Goal: Task Accomplishment & Management: Manage account settings

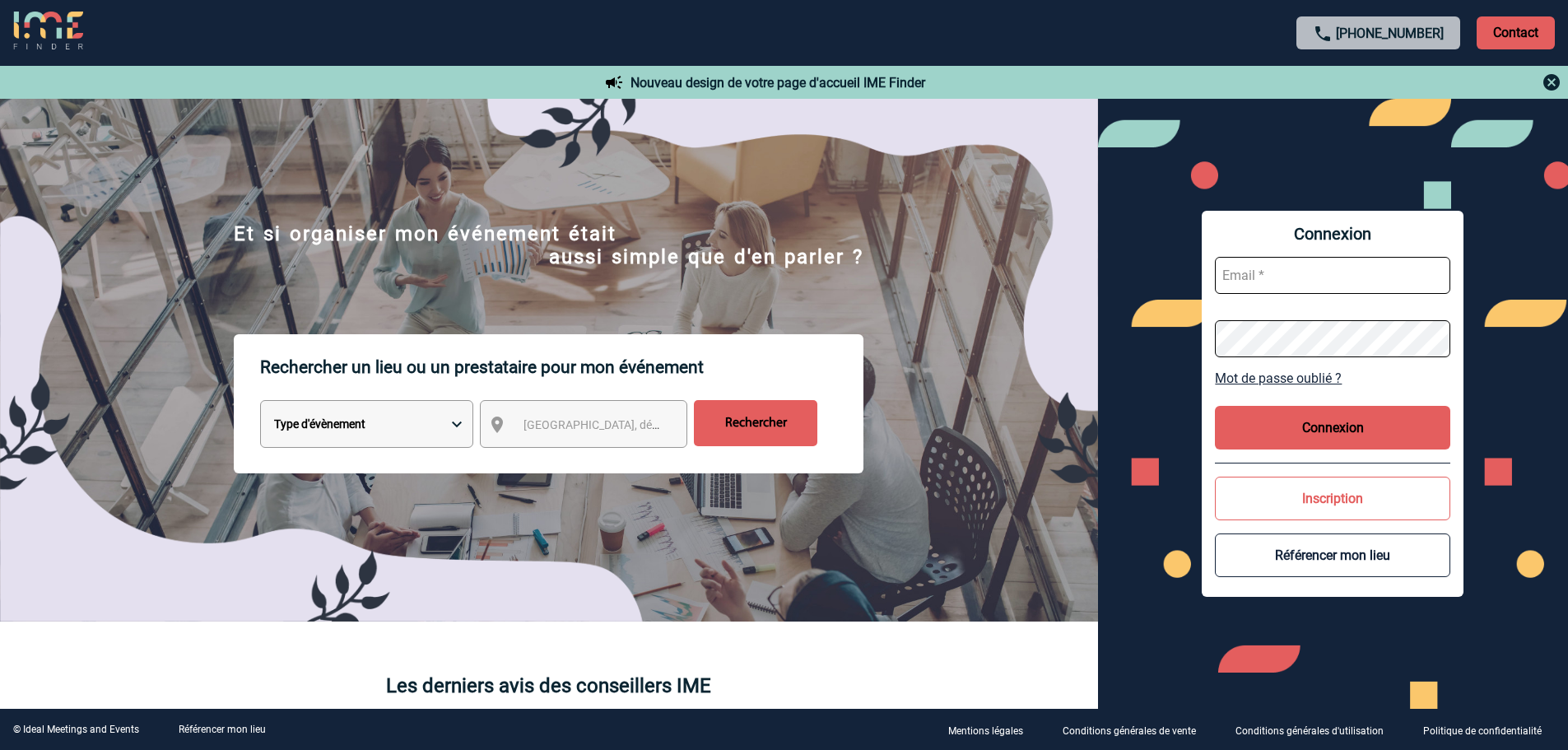
type input "[EMAIL_ADDRESS][DOMAIN_NAME]"
click at [1379, 417] on button "Connexion" at bounding box center [1333, 428] width 235 height 44
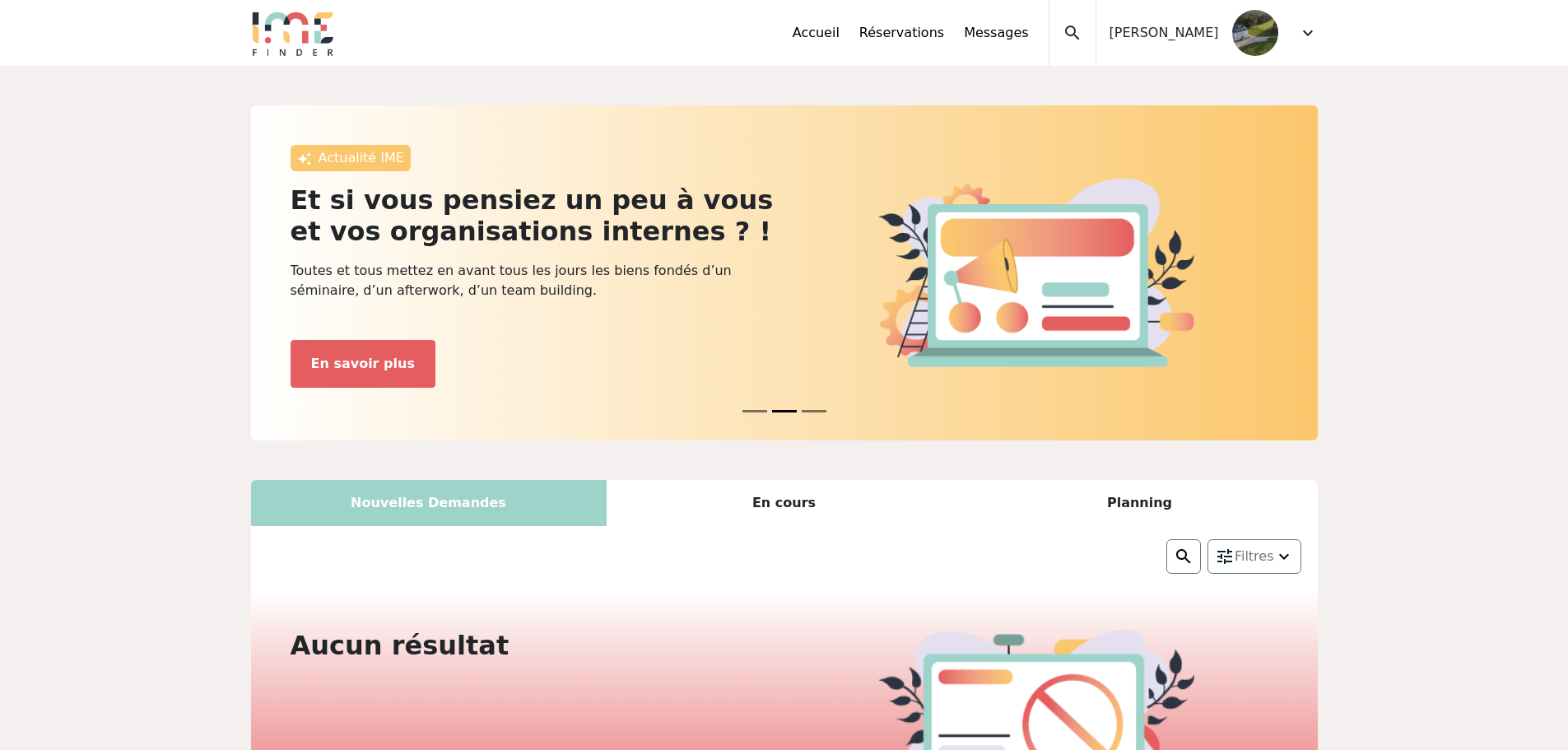
scroll to position [2, 0]
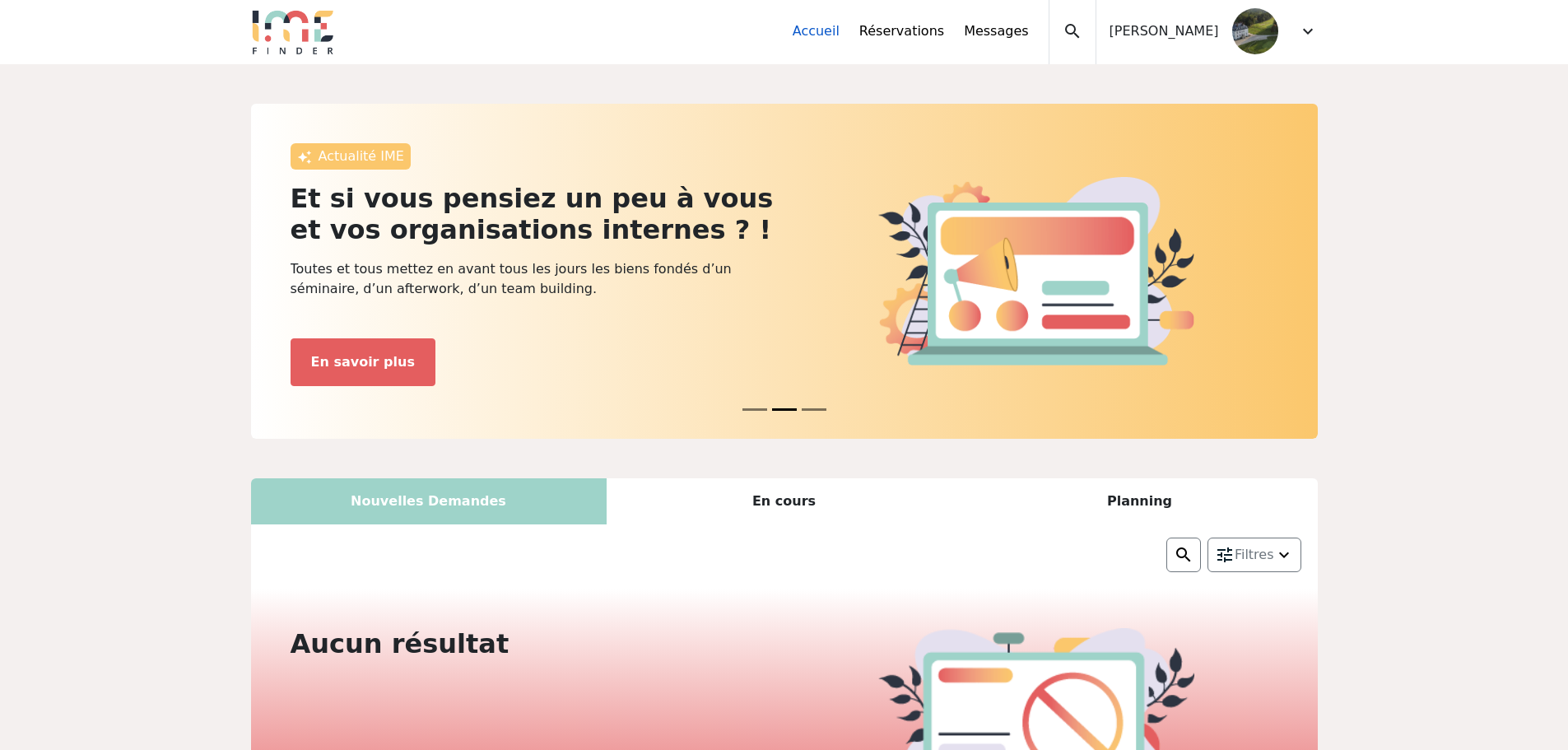
click at [840, 32] on link "Accueil" at bounding box center [816, 31] width 47 height 20
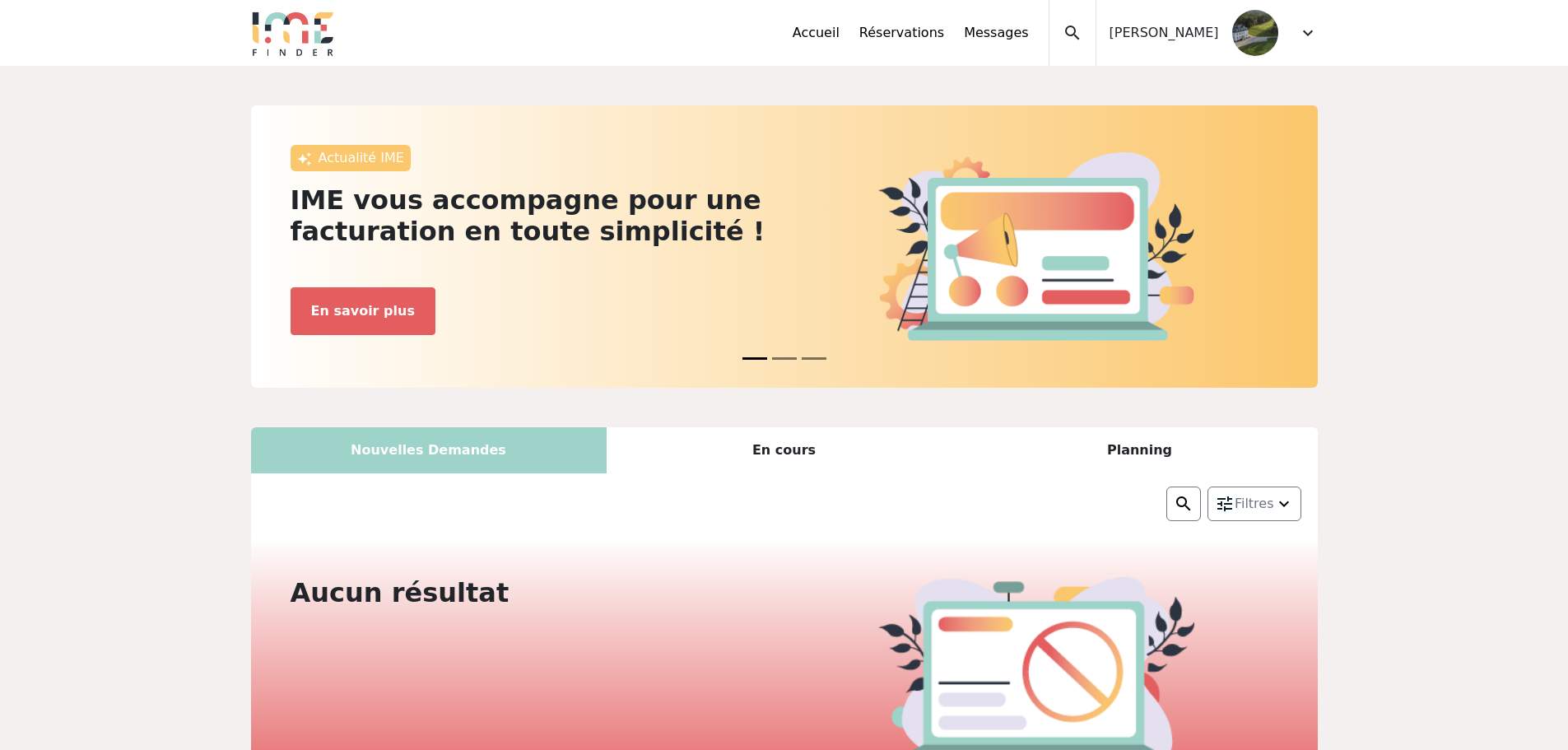
click at [316, 35] on img at bounding box center [293, 33] width 84 height 47
click at [1302, 40] on span "expand_more" at bounding box center [1308, 33] width 20 height 20
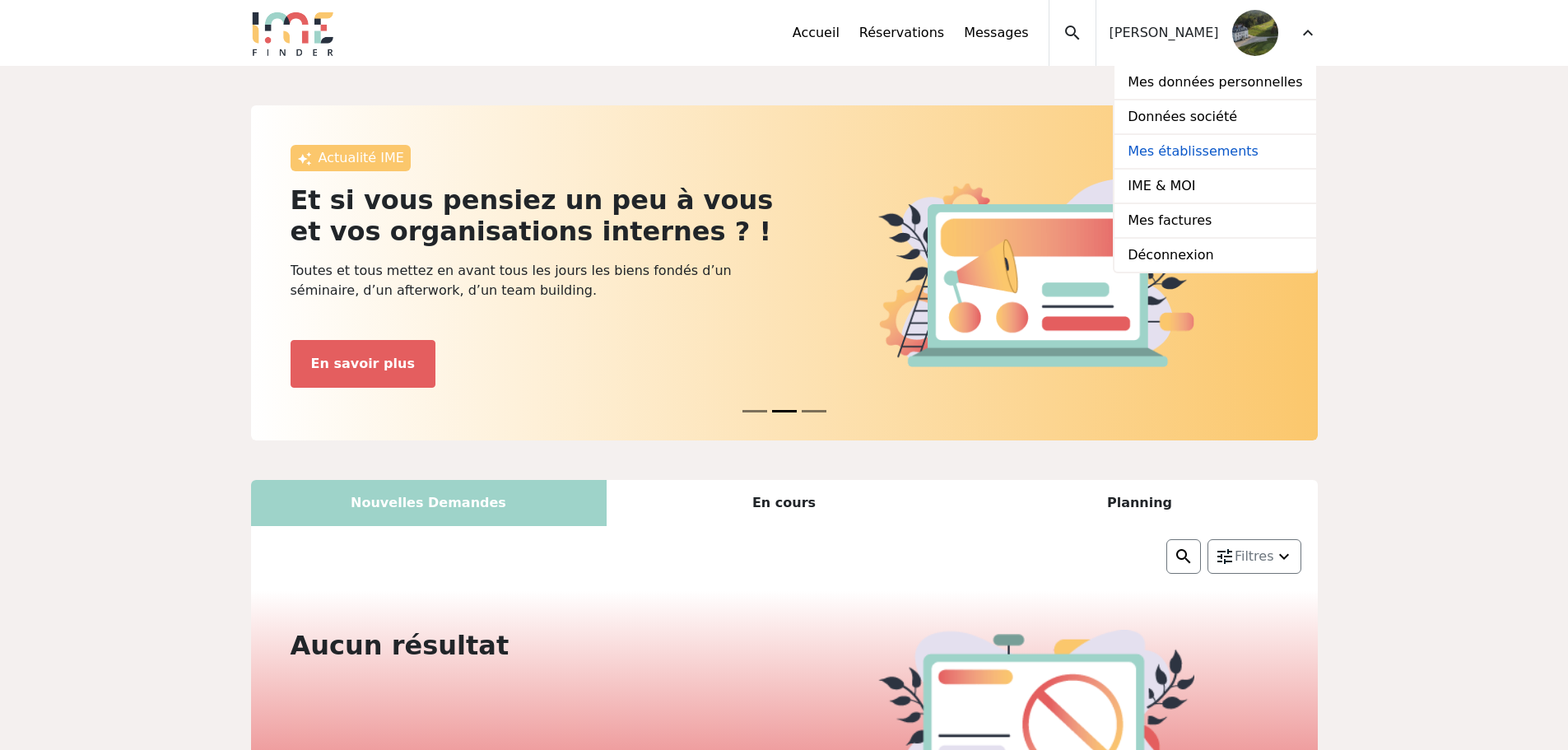
click at [1209, 151] on link "Mes établissements" at bounding box center [1215, 152] width 201 height 35
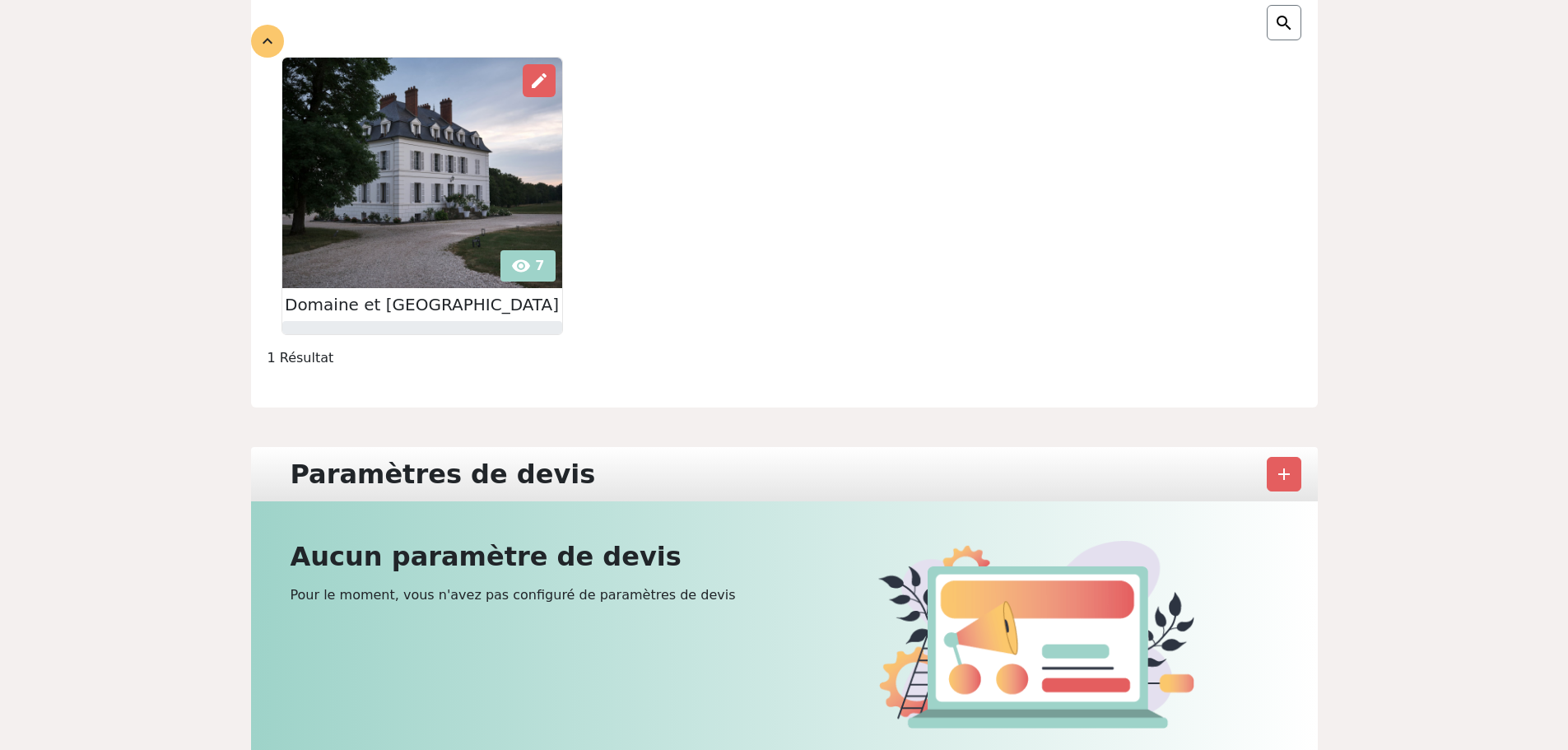
scroll to position [164, 0]
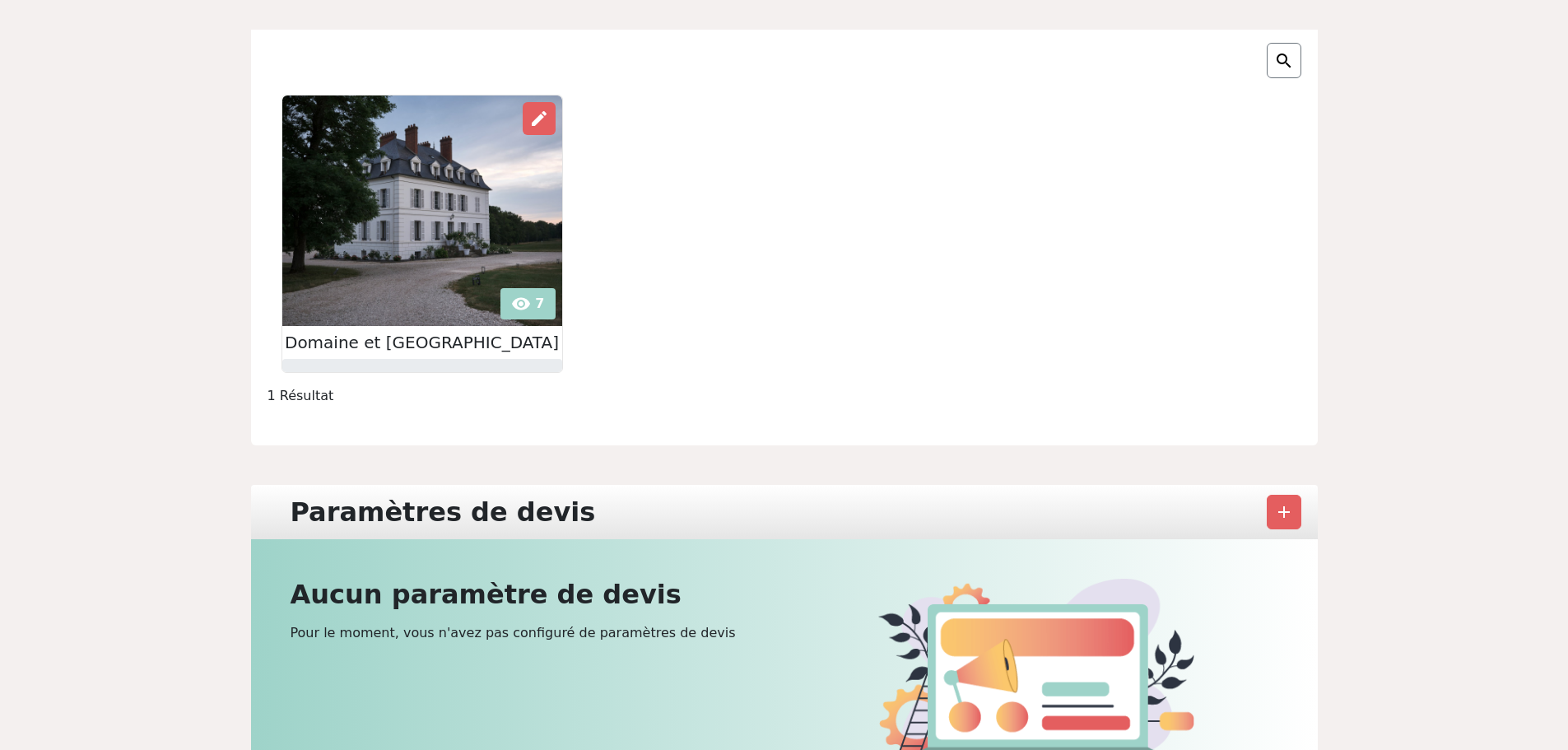
click at [476, 293] on img at bounding box center [422, 211] width 280 height 231
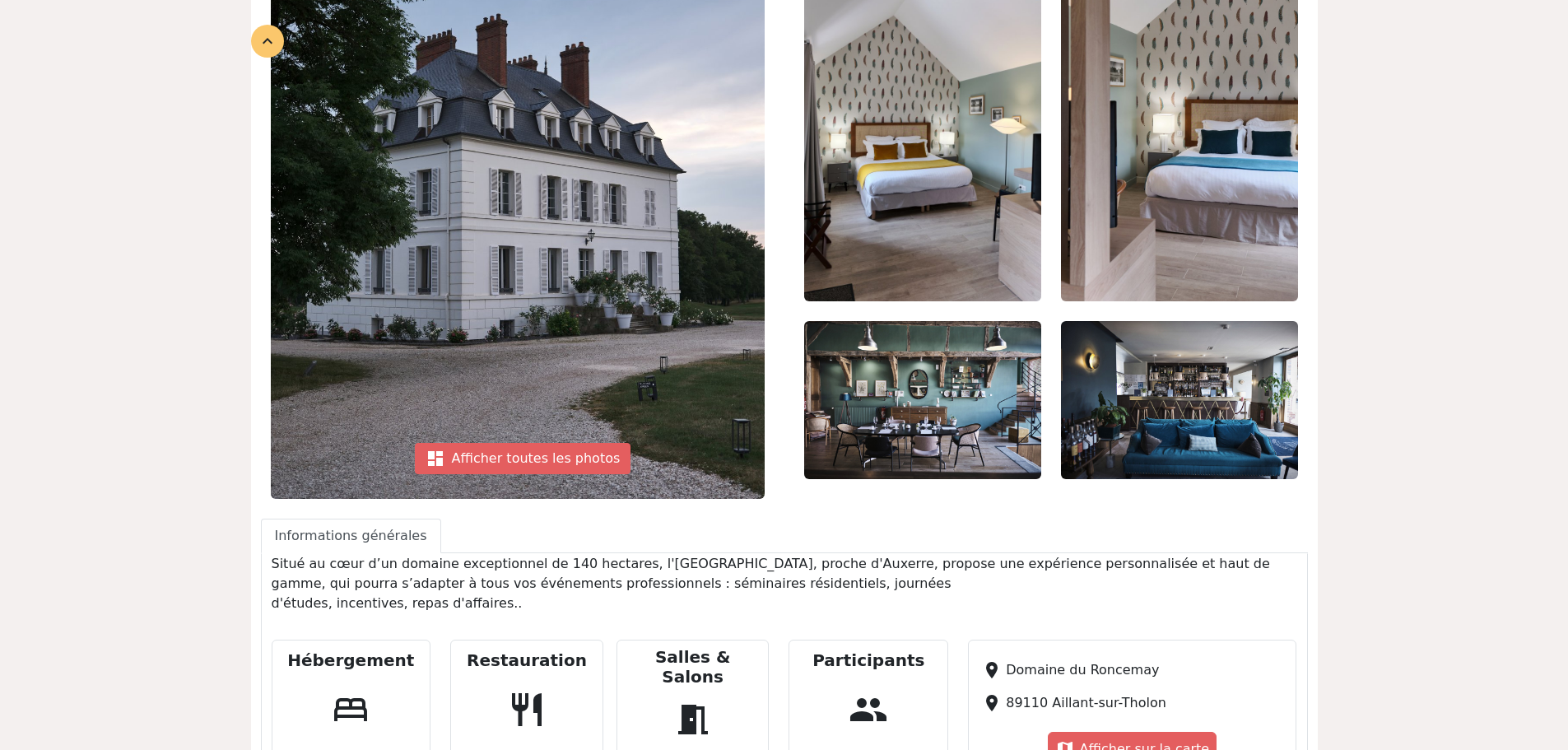
scroll to position [244, 0]
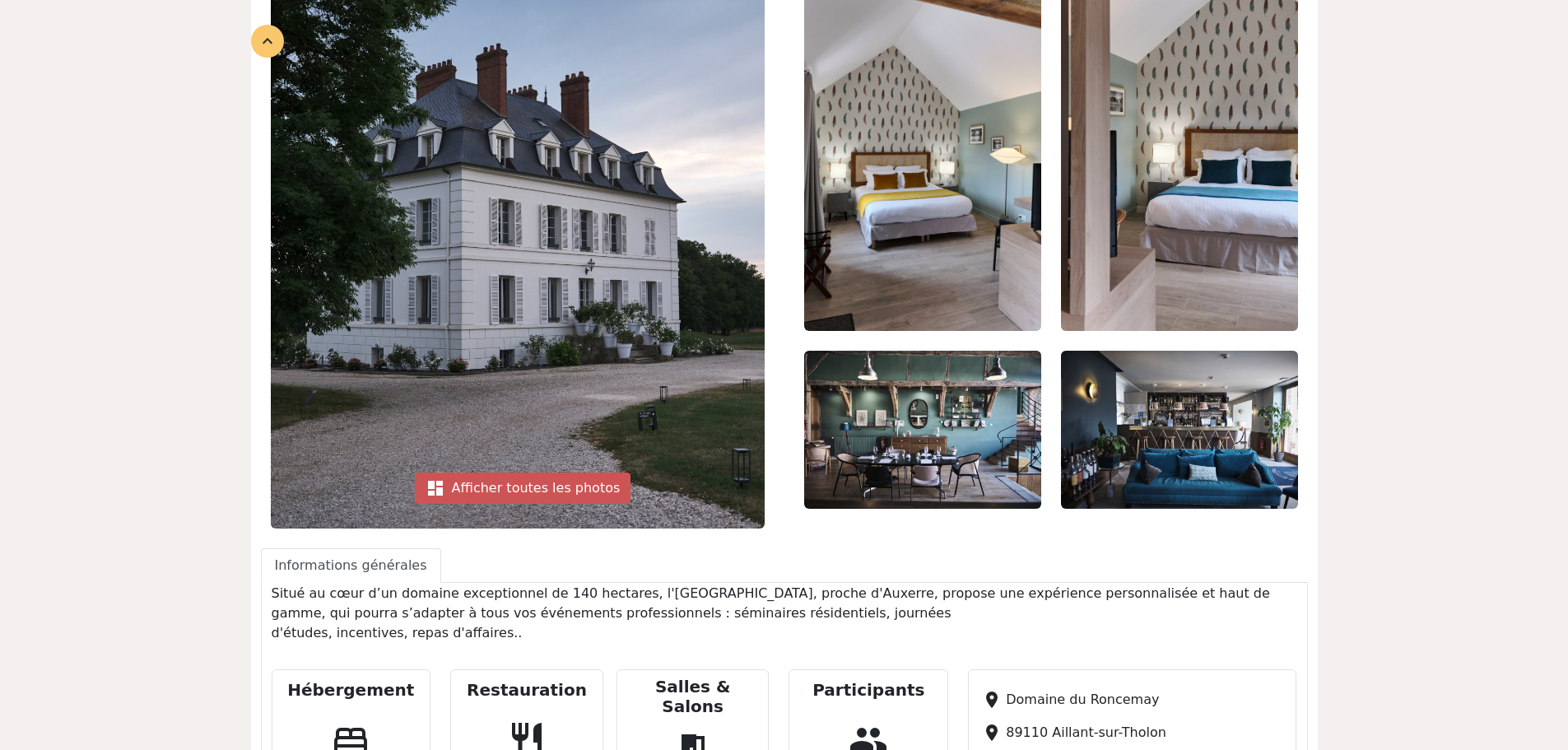
click at [520, 487] on div "dashboard Afficher toutes les photos" at bounding box center [523, 488] width 216 height 31
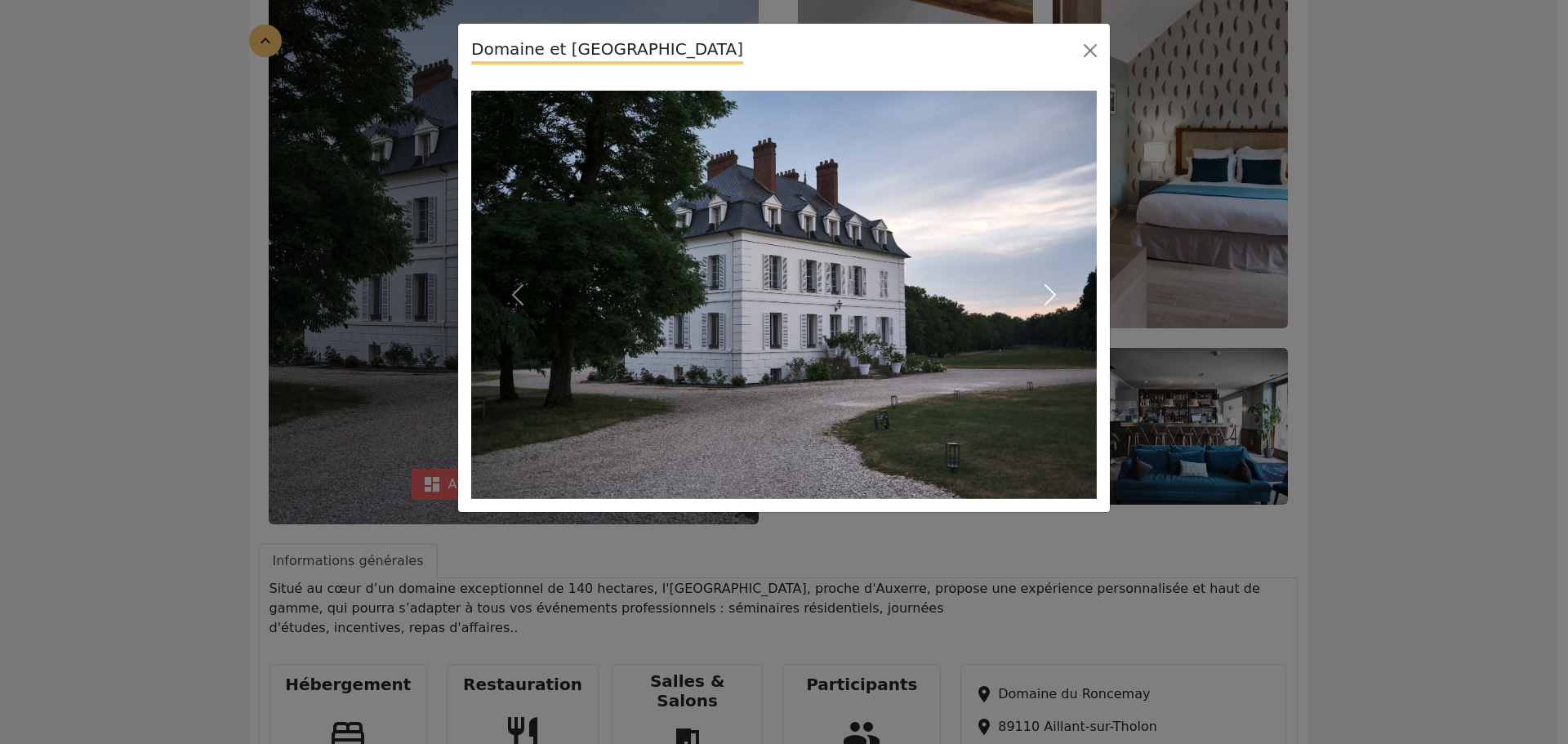
click at [1056, 295] on span "button" at bounding box center [1050, 294] width 26 height 26
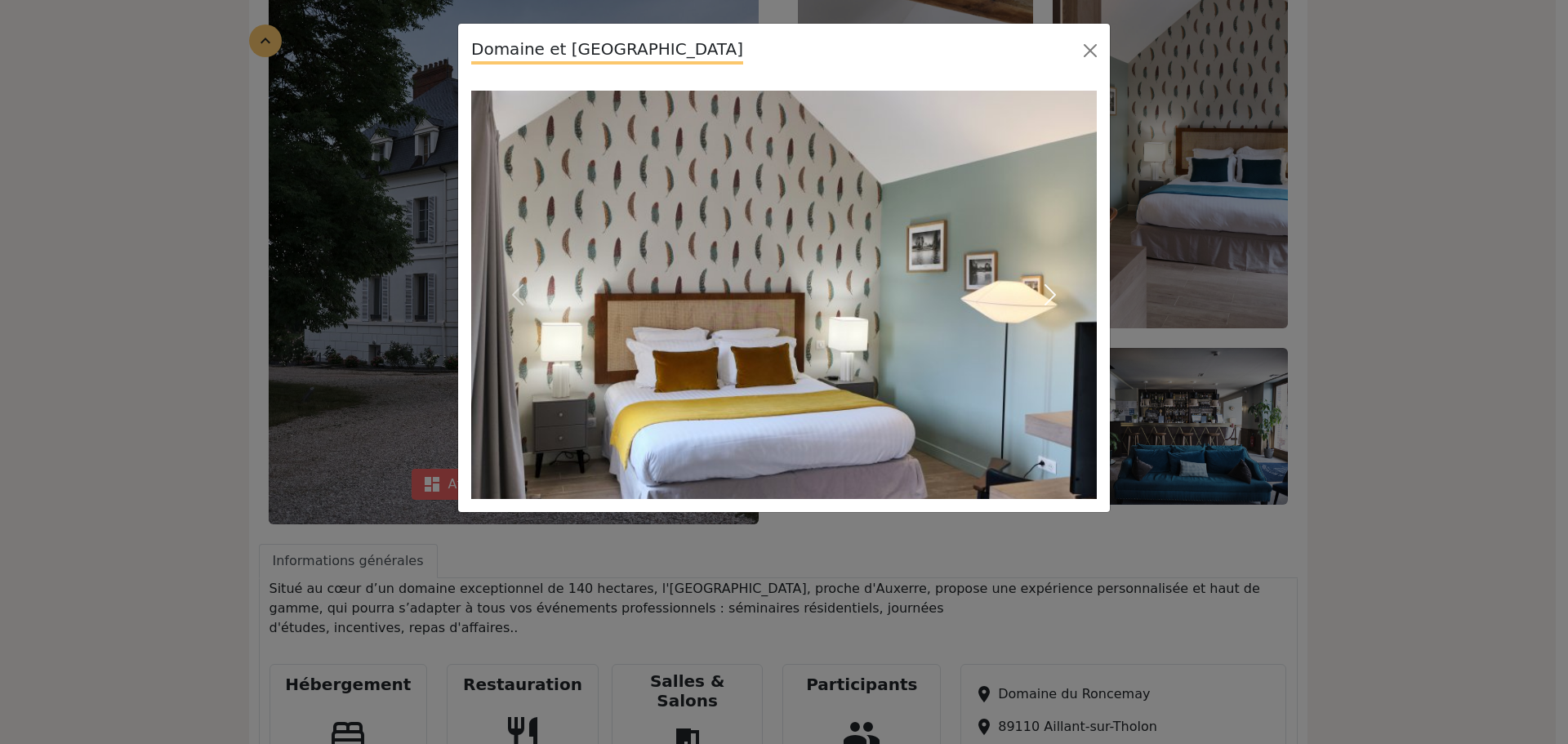
click at [1056, 295] on span "button" at bounding box center [1050, 294] width 26 height 26
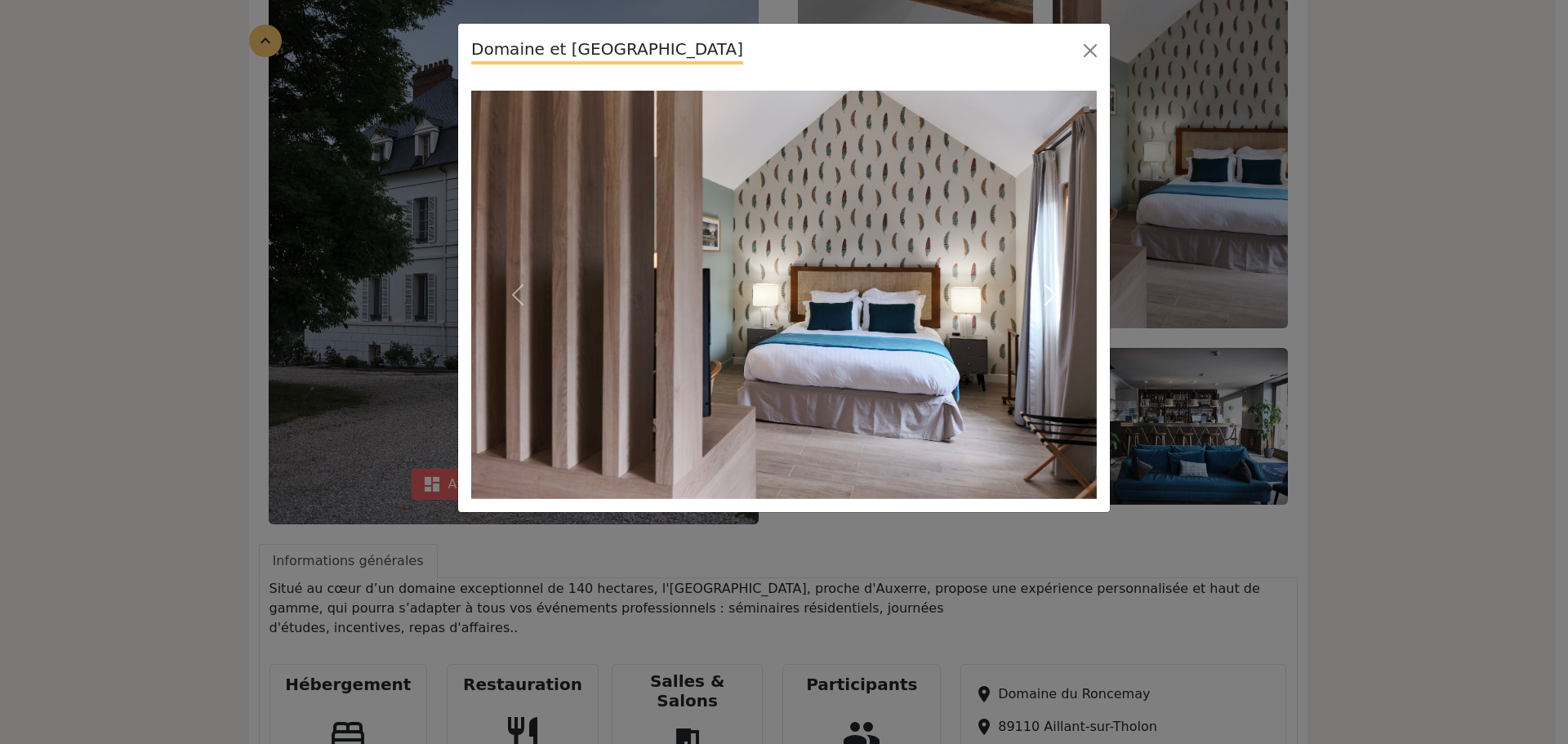
click at [1056, 295] on span "button" at bounding box center [1050, 294] width 26 height 26
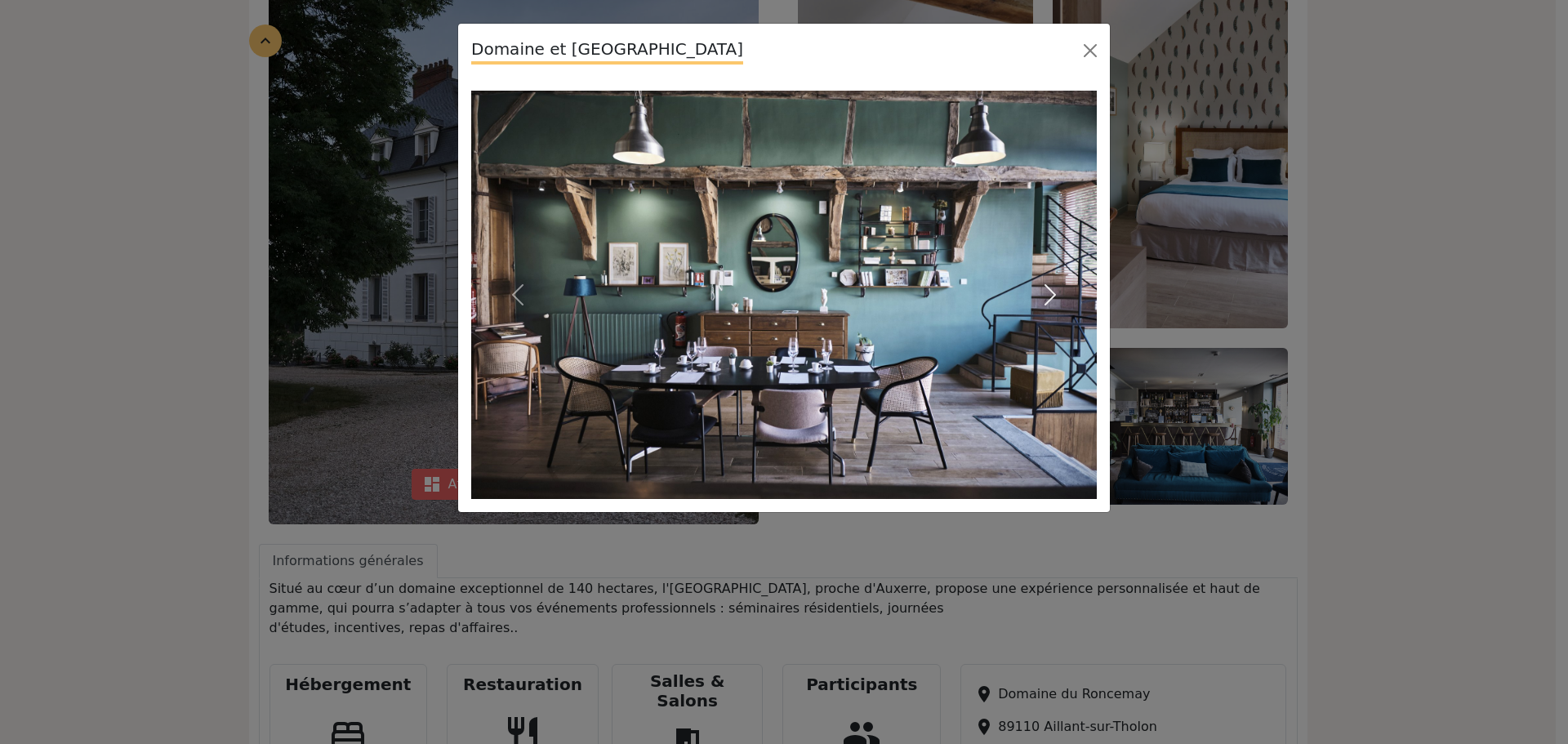
click at [1056, 295] on span "button" at bounding box center [1050, 294] width 26 height 26
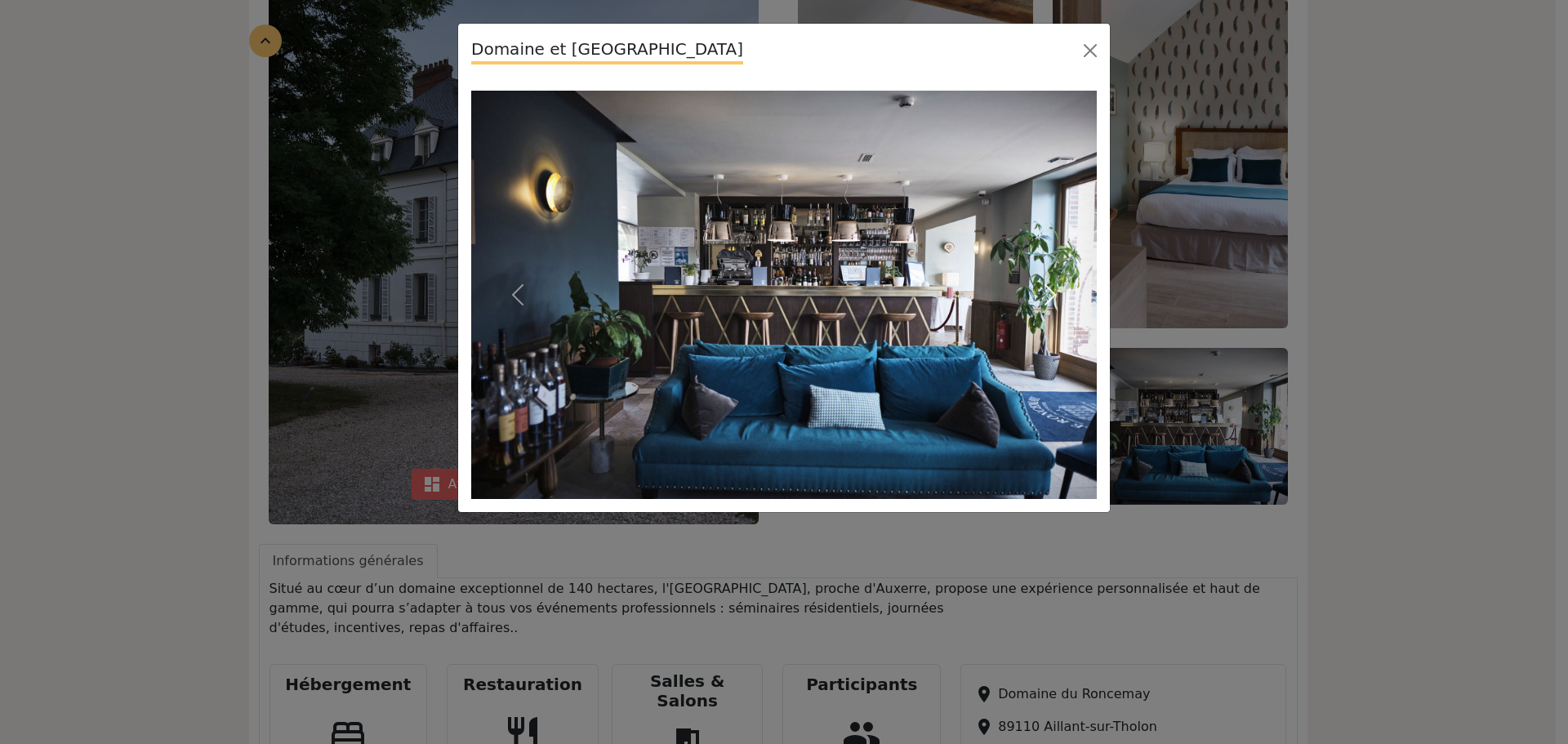
click at [1056, 295] on span "button" at bounding box center [1050, 294] width 26 height 26
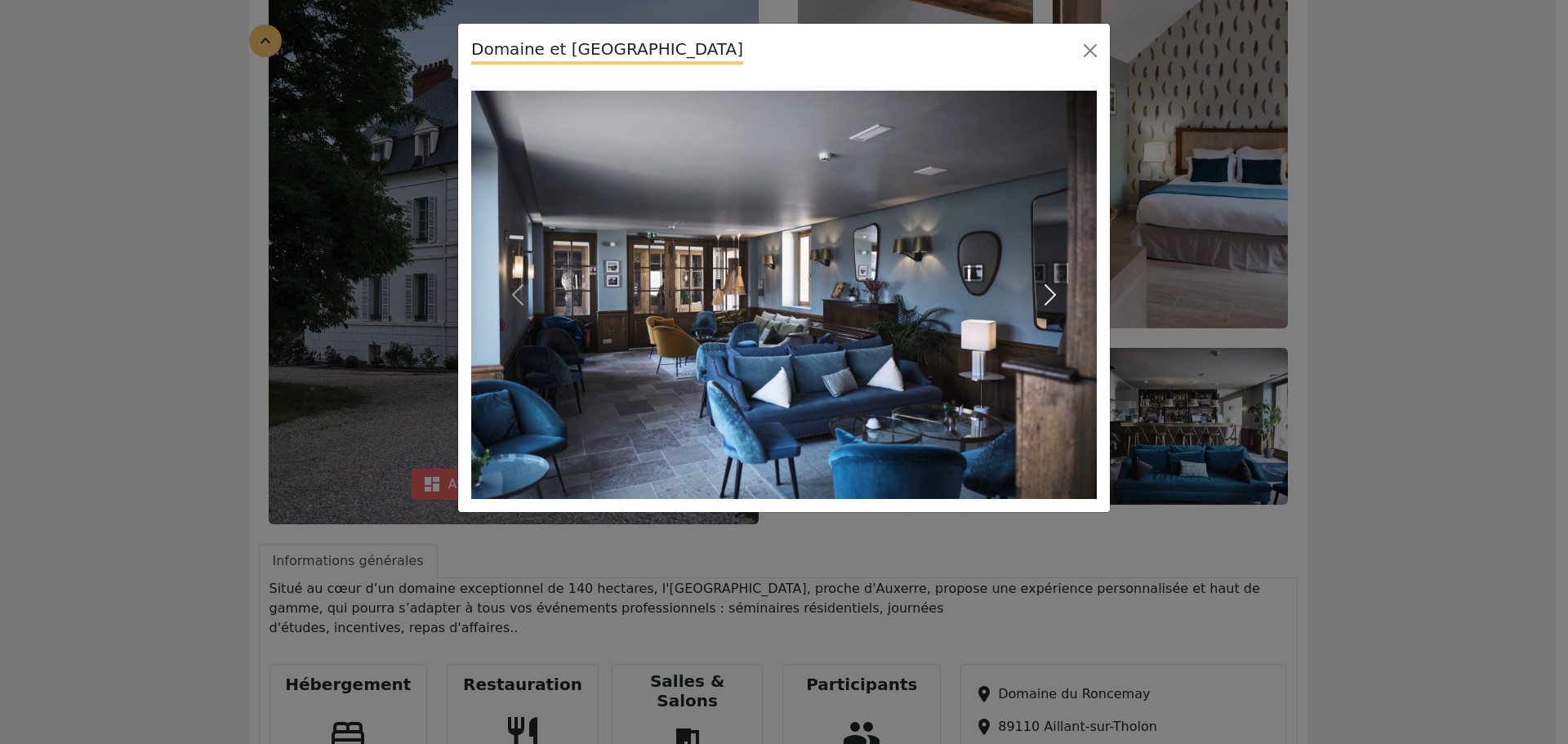
click at [1056, 295] on span "button" at bounding box center [1050, 294] width 26 height 26
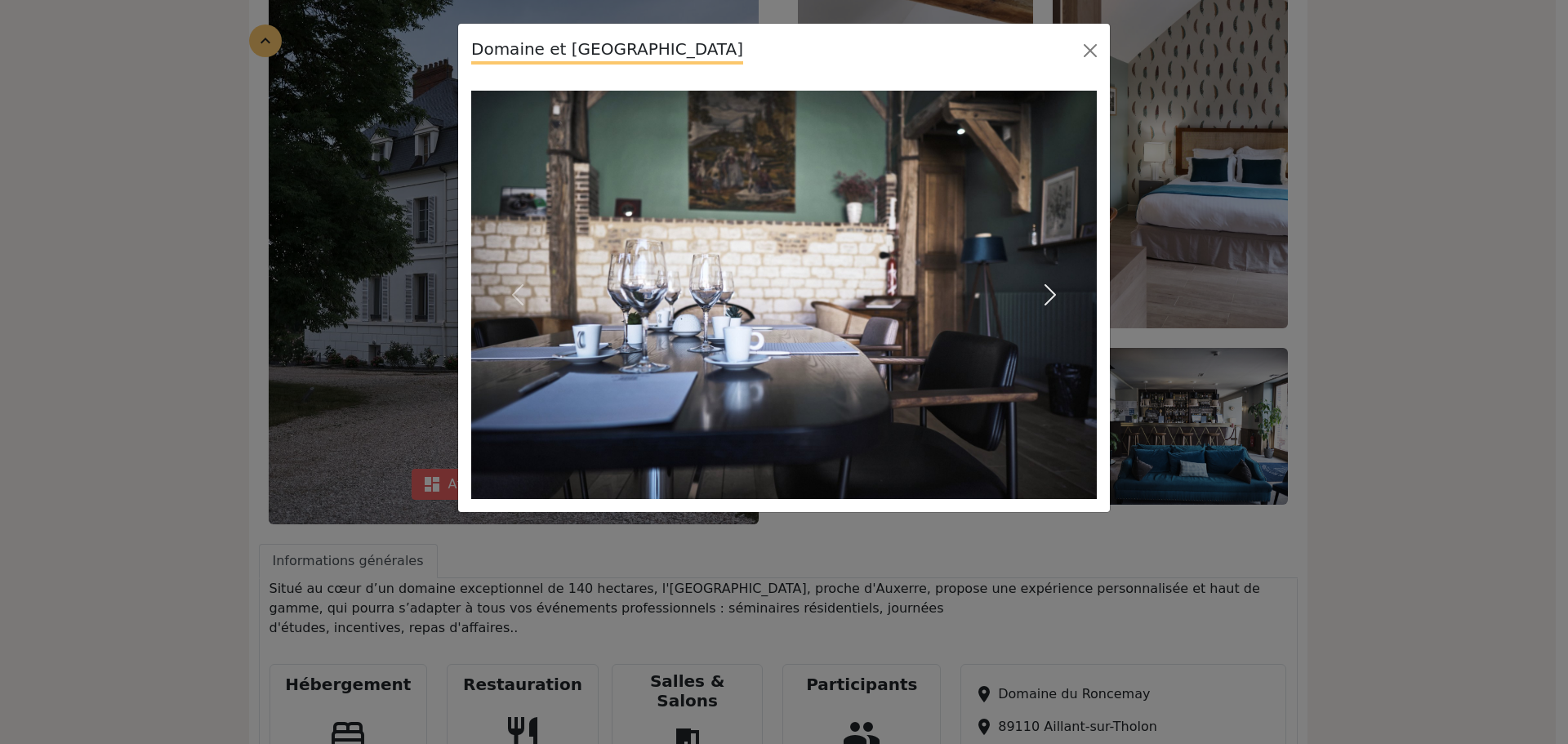
click at [1056, 295] on span "button" at bounding box center [1050, 294] width 26 height 26
click at [1084, 51] on button "Close" at bounding box center [1090, 50] width 26 height 26
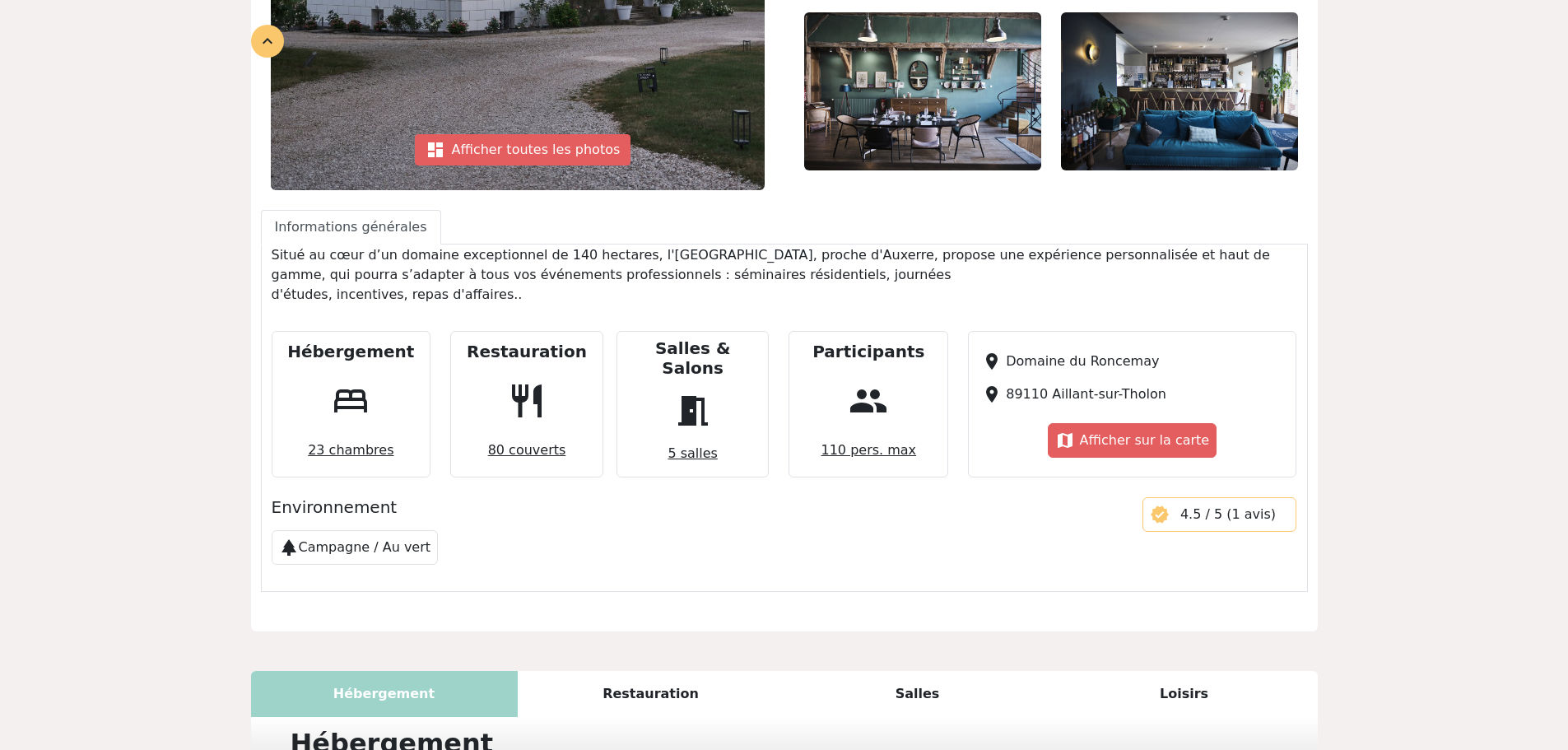
scroll to position [603, 0]
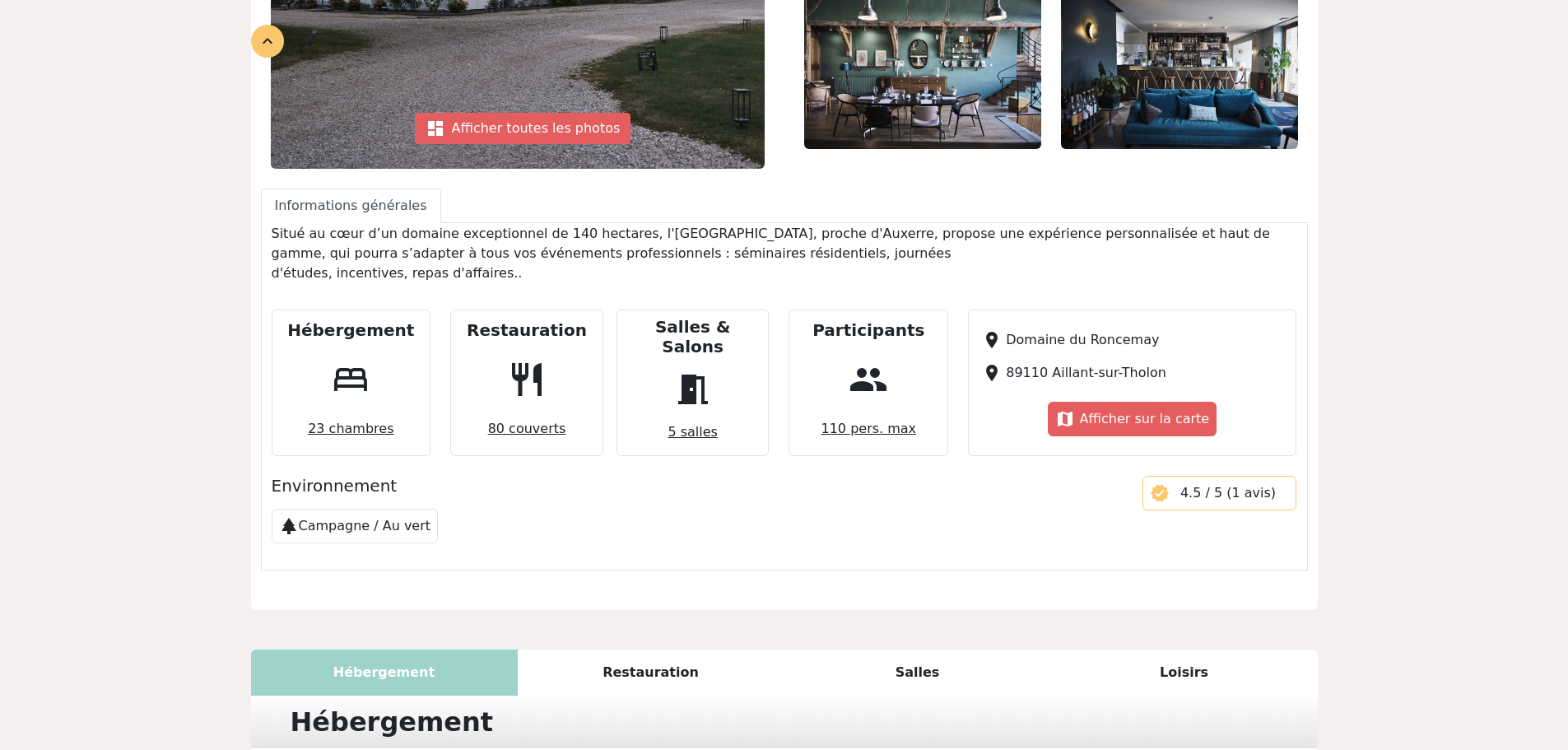
click at [552, 415] on span "80 couverts" at bounding box center [528, 429] width 91 height 33
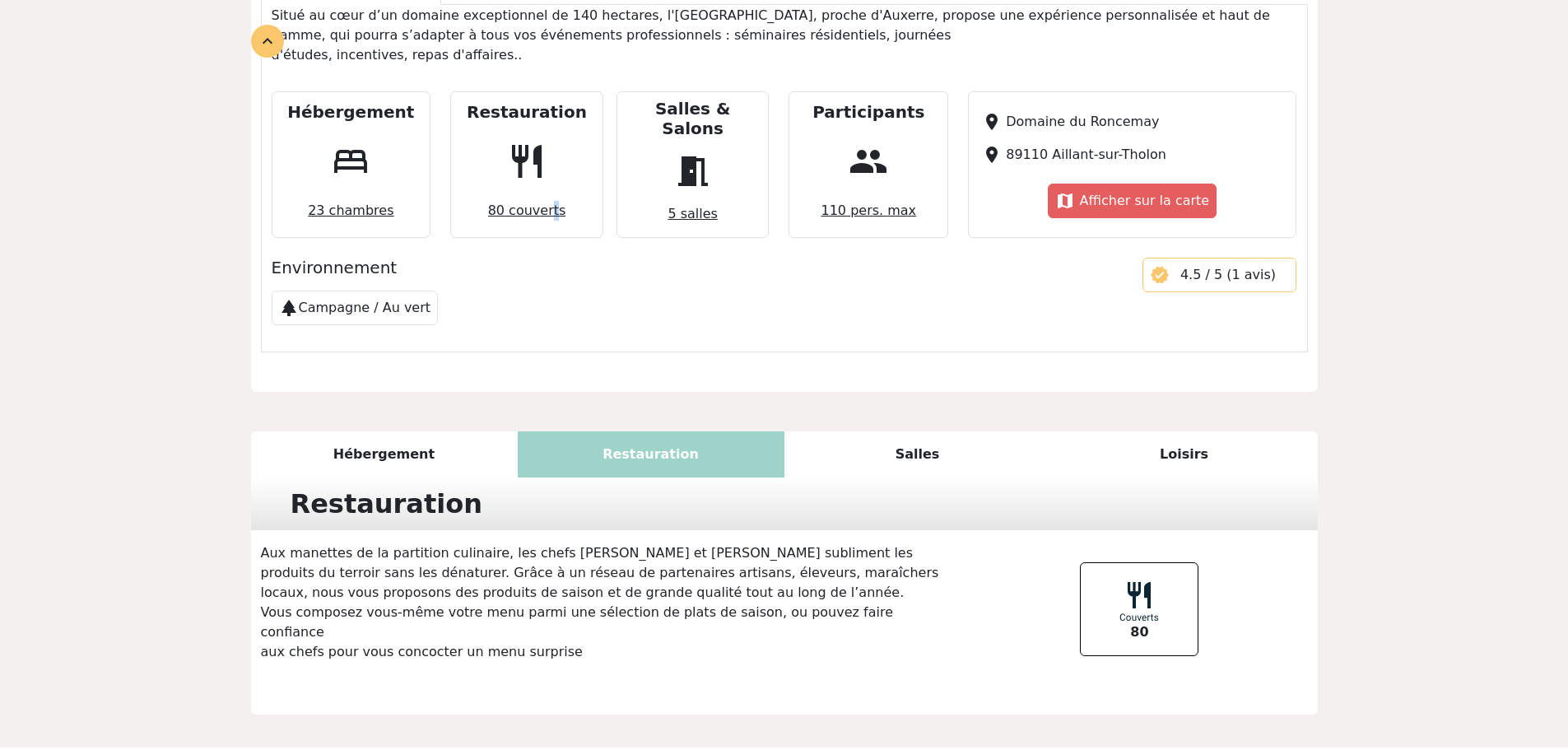
scroll to position [846, 0]
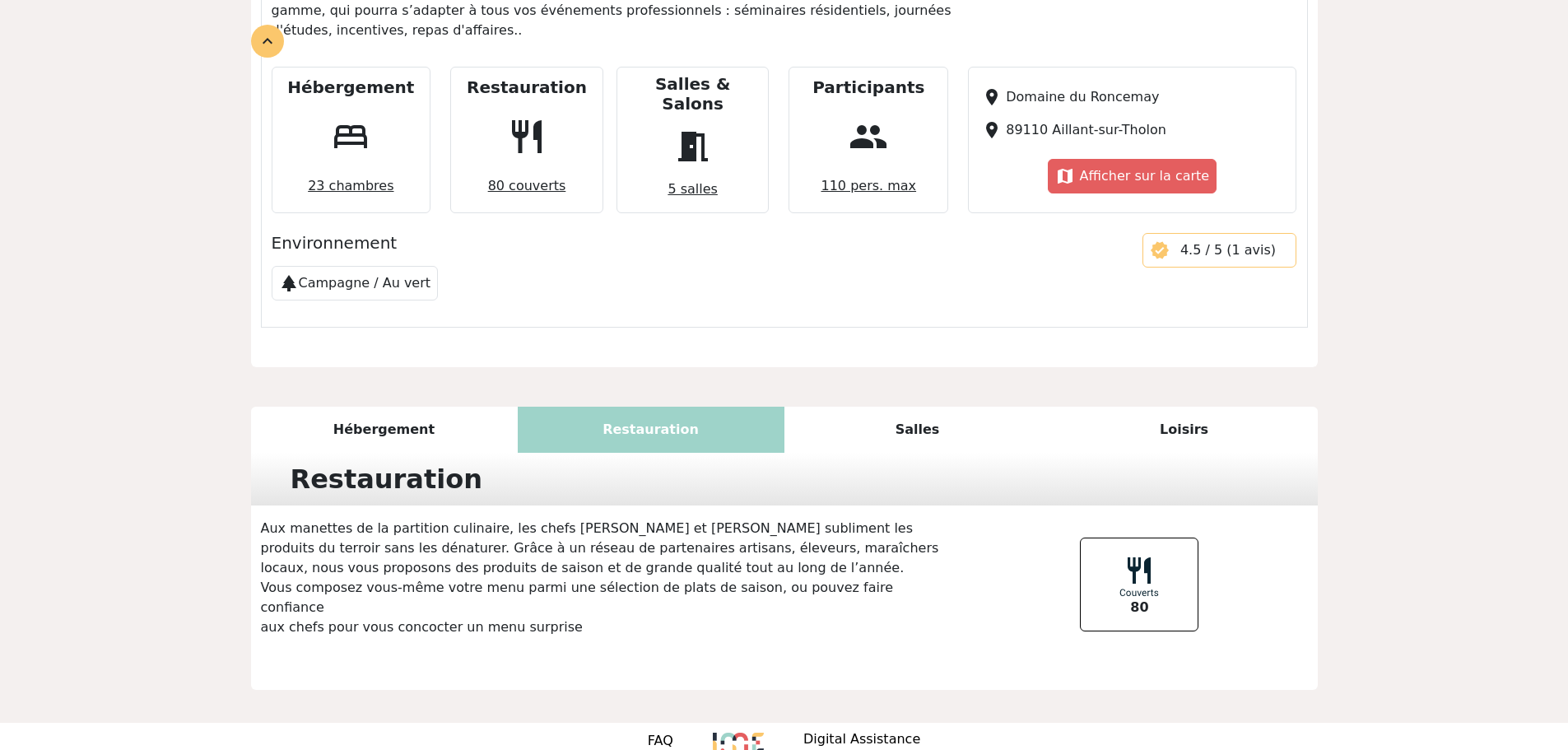
click at [911, 411] on div "Salles" at bounding box center [918, 430] width 267 height 47
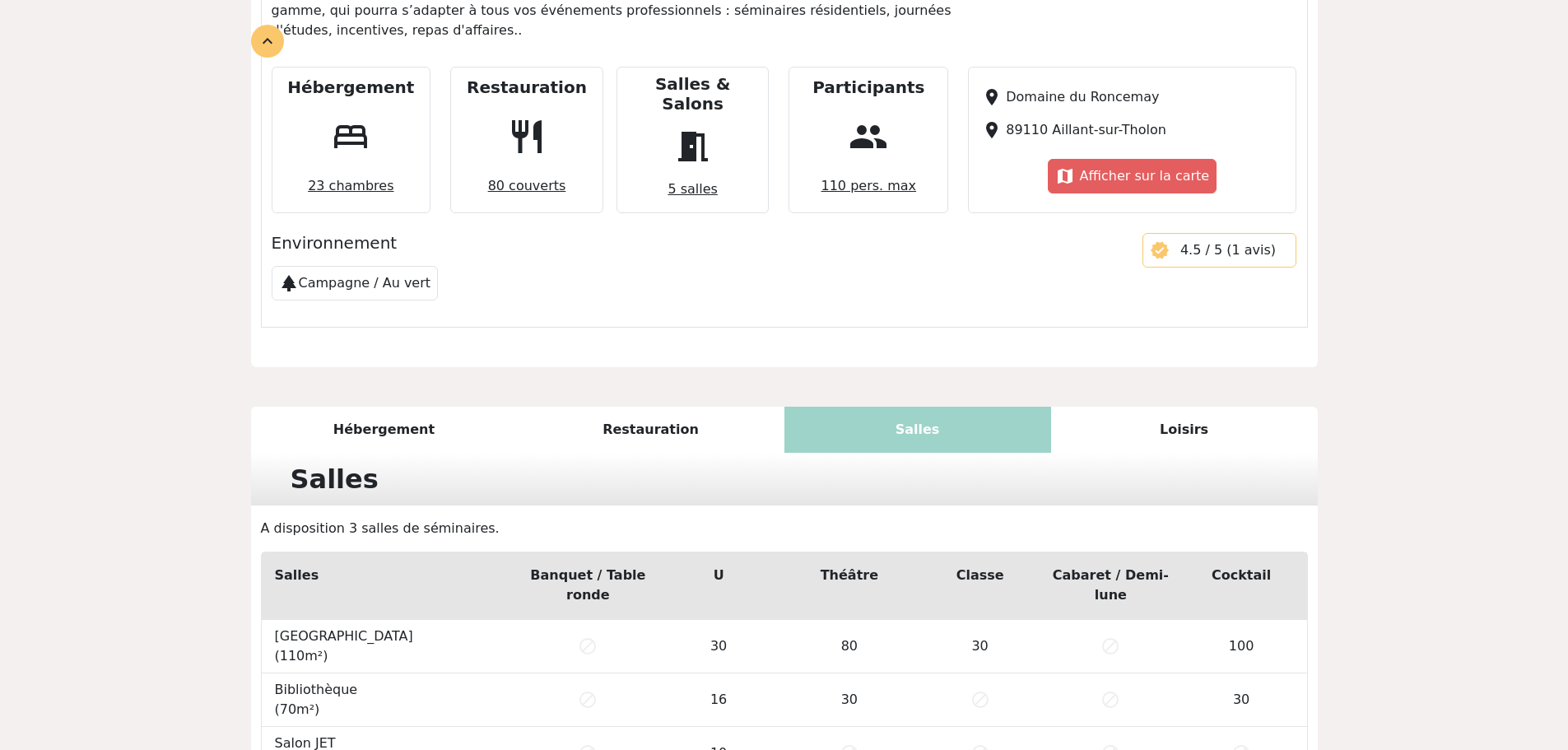
click at [498, 171] on span "80 couverts" at bounding box center [528, 186] width 91 height 33
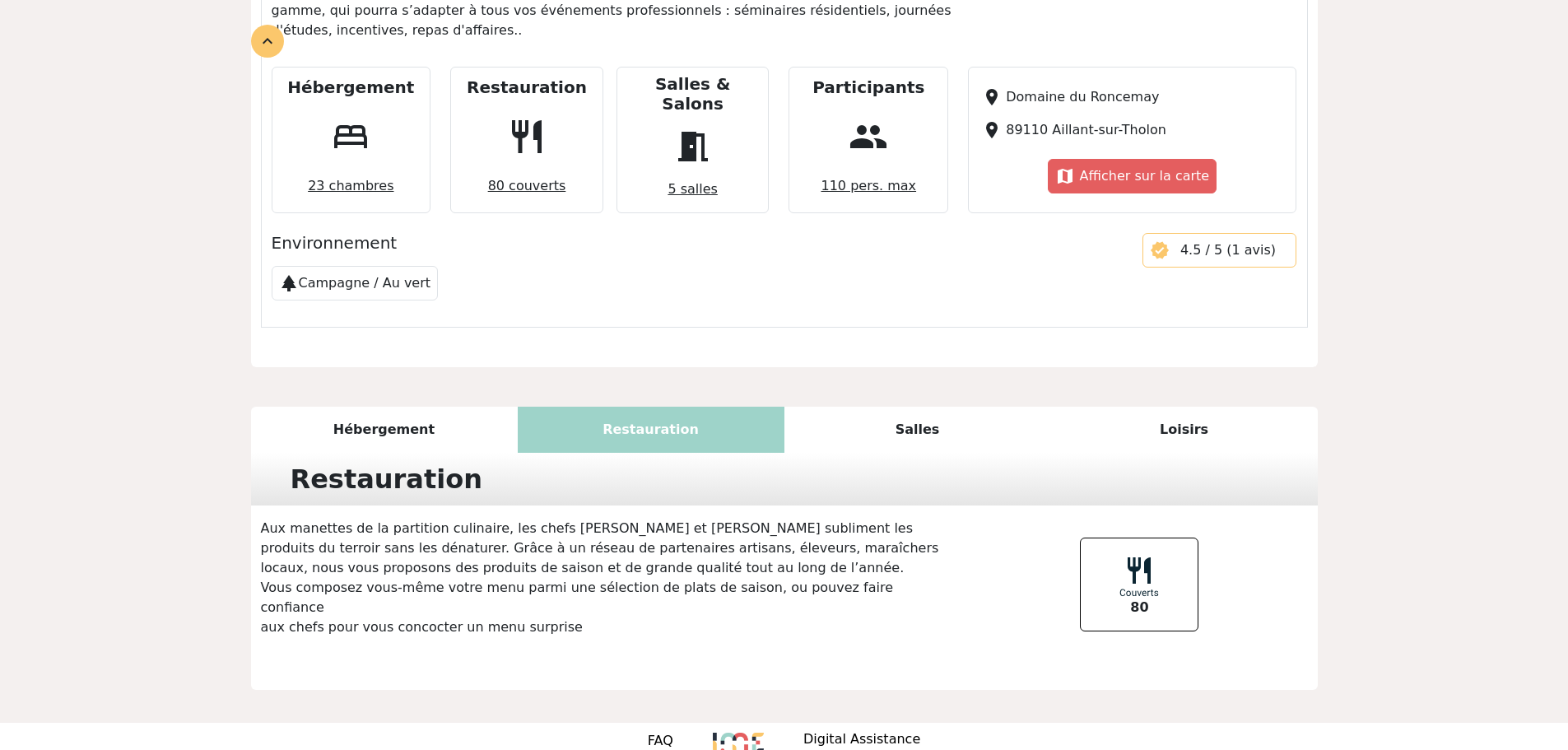
click at [888, 423] on div "Salles" at bounding box center [918, 430] width 267 height 47
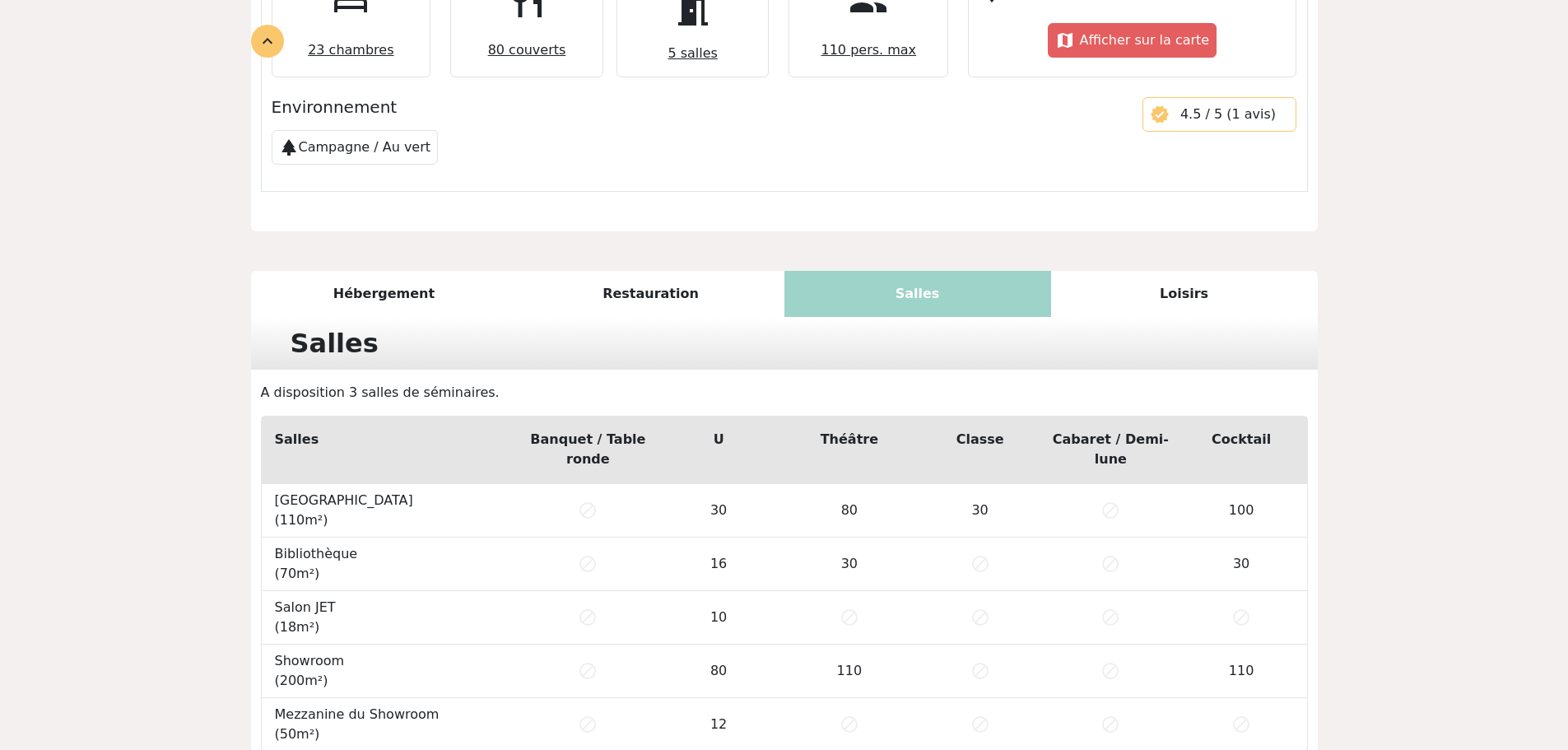
scroll to position [1011, 0]
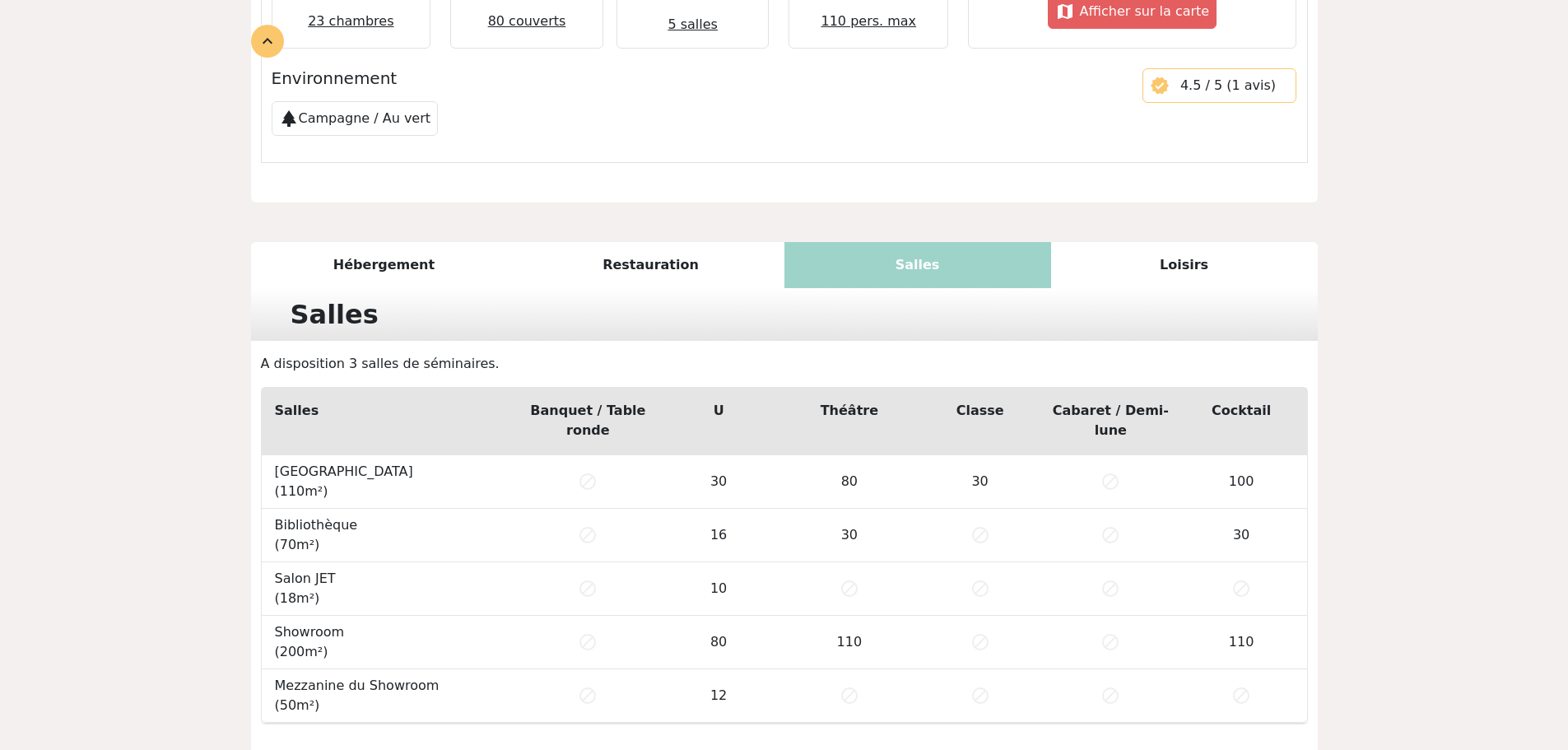
click at [430, 256] on div "Hébergement" at bounding box center [384, 265] width 267 height 47
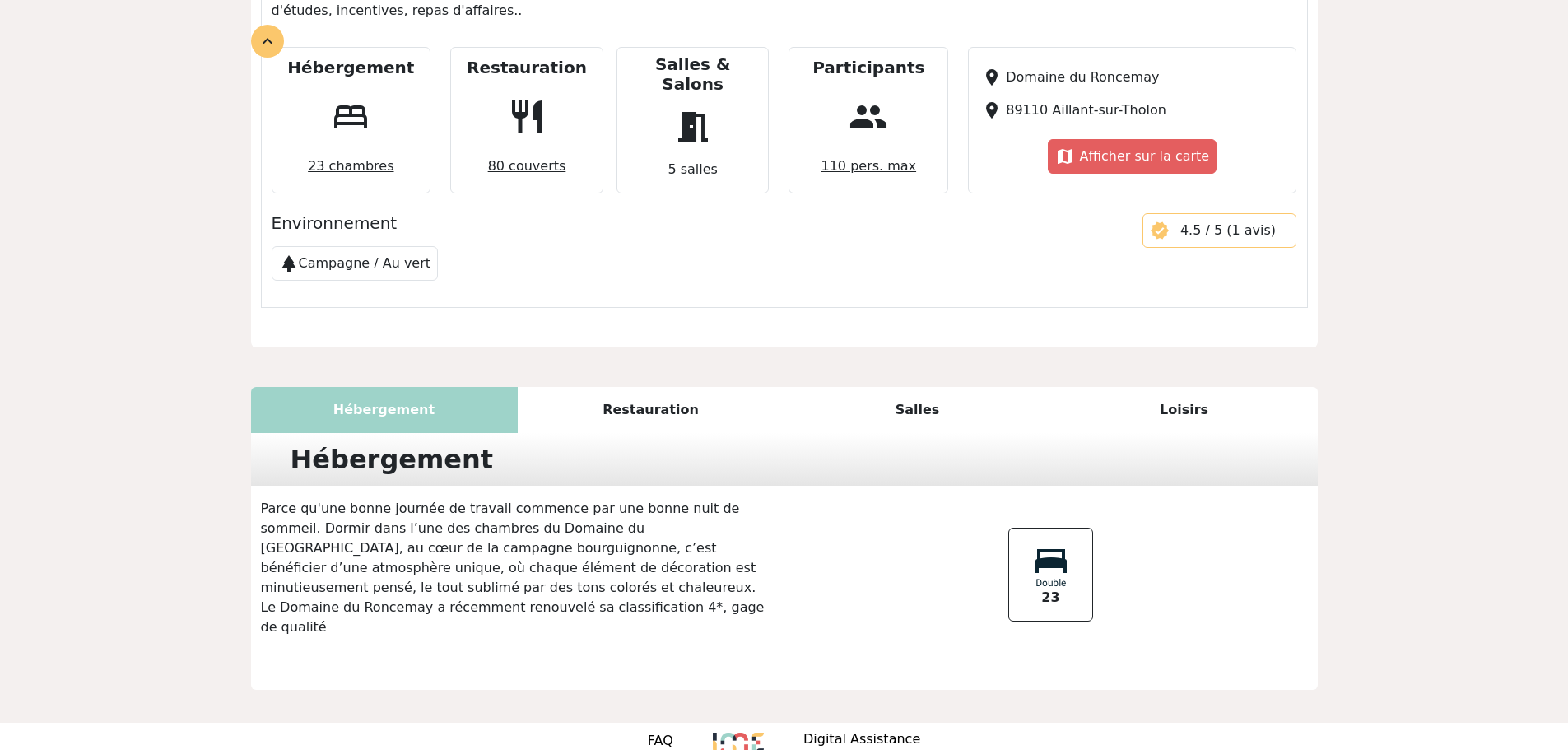
click at [648, 392] on div "Restauration" at bounding box center [651, 410] width 267 height 47
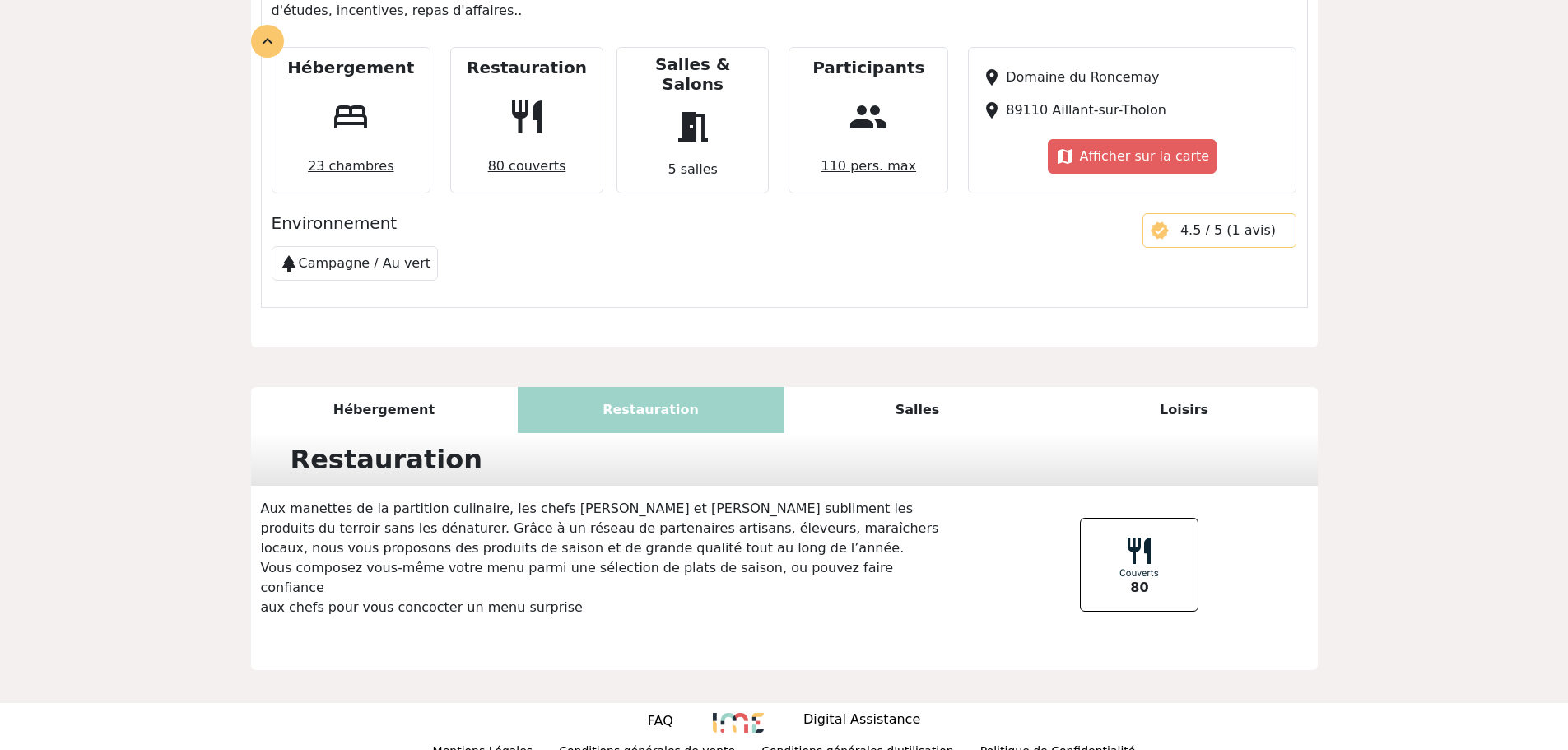
scroll to position [846, 0]
